Goal: Transaction & Acquisition: Purchase product/service

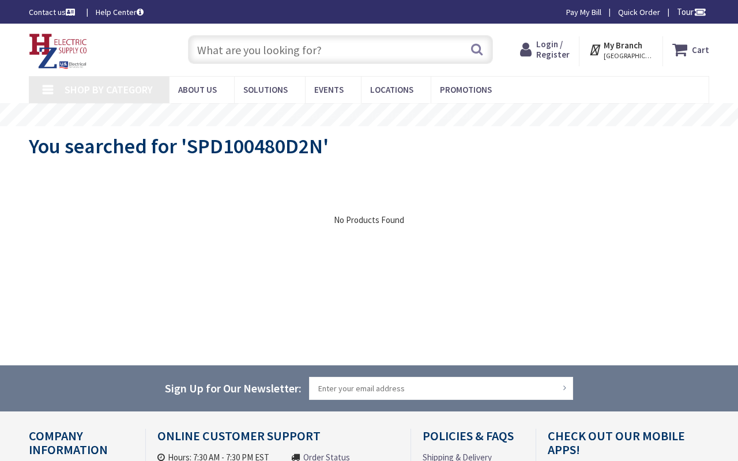
type input "Gough St &, Golden Gate Ave, San Francisco, CA 94102, USA"
